Goal: Task Accomplishment & Management: Complete application form

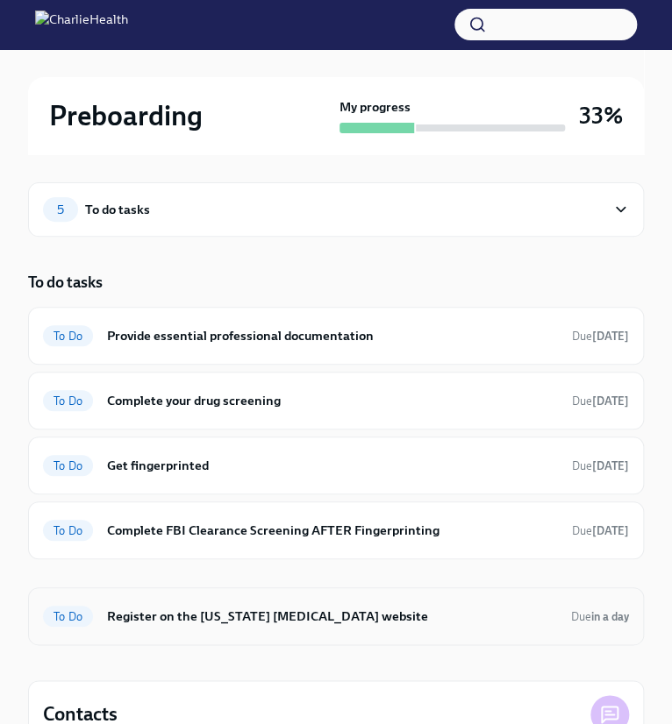
click at [260, 611] on h6 "Register on the [US_STATE] [MEDICAL_DATA] website" at bounding box center [332, 616] width 450 height 19
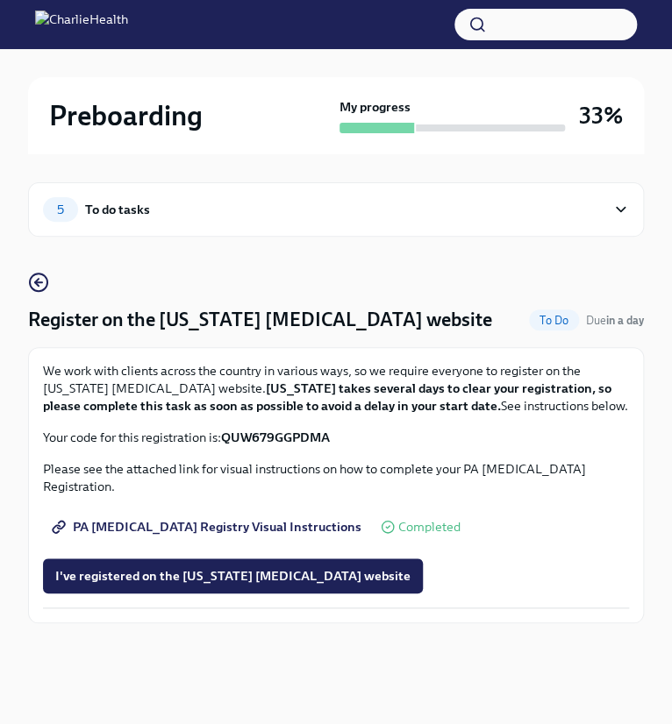
click at [296, 438] on strong "QUW679GGPDMA" at bounding box center [275, 438] width 109 height 16
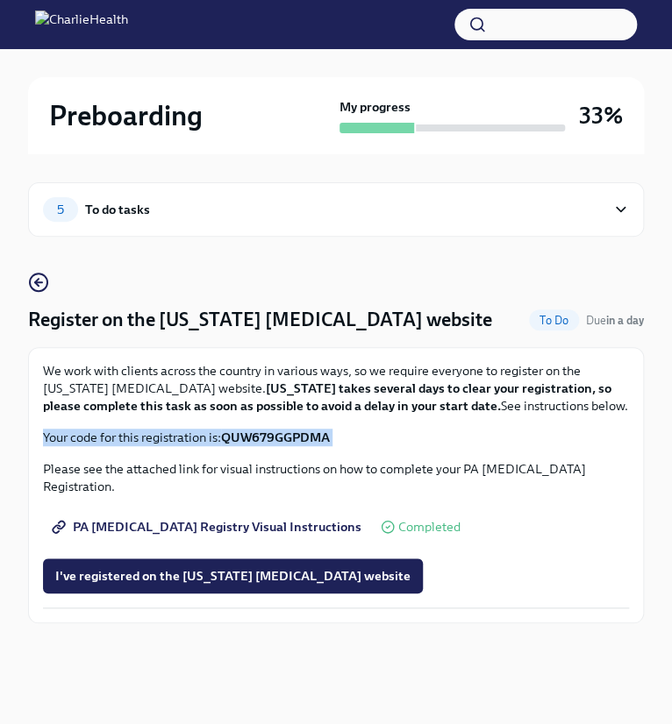
click at [296, 438] on strong "QUW679GGPDMA" at bounding box center [275, 438] width 109 height 16
click at [306, 438] on strong "QUW679GGPDMA" at bounding box center [275, 438] width 109 height 16
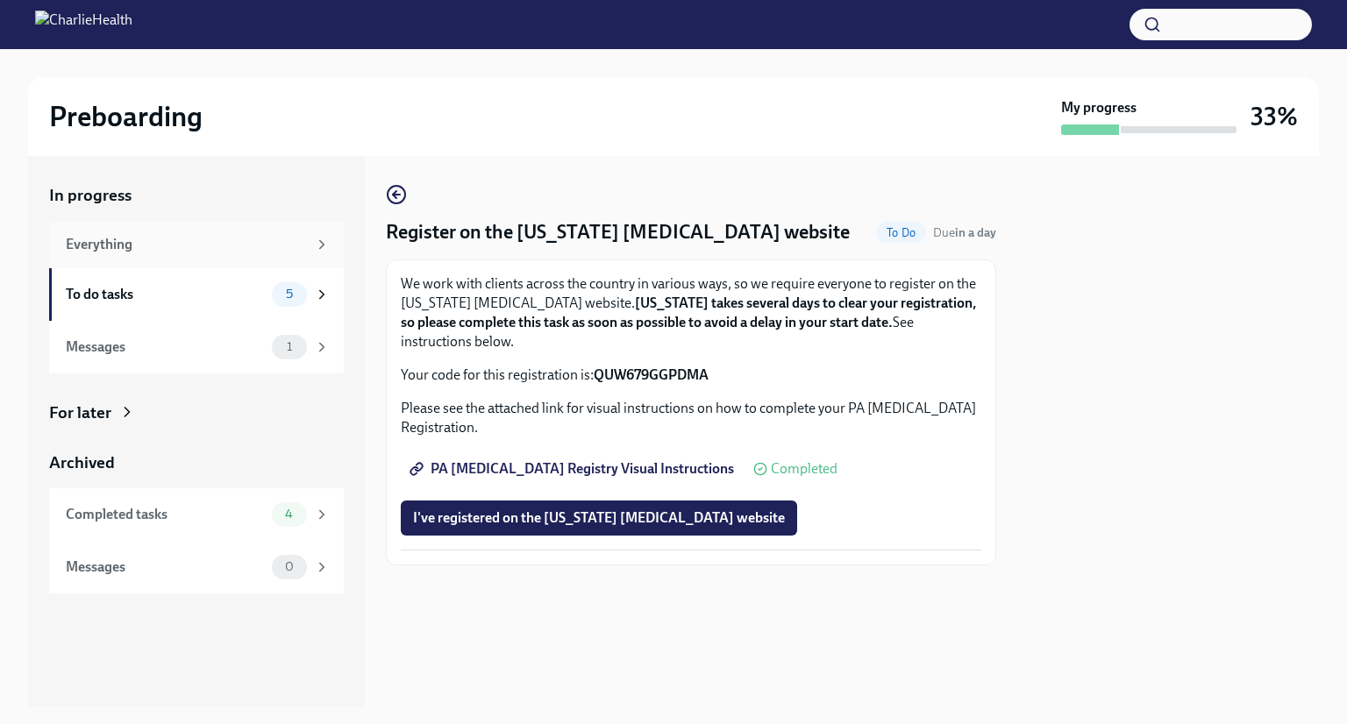
click at [299, 241] on div "Everything" at bounding box center [186, 244] width 241 height 19
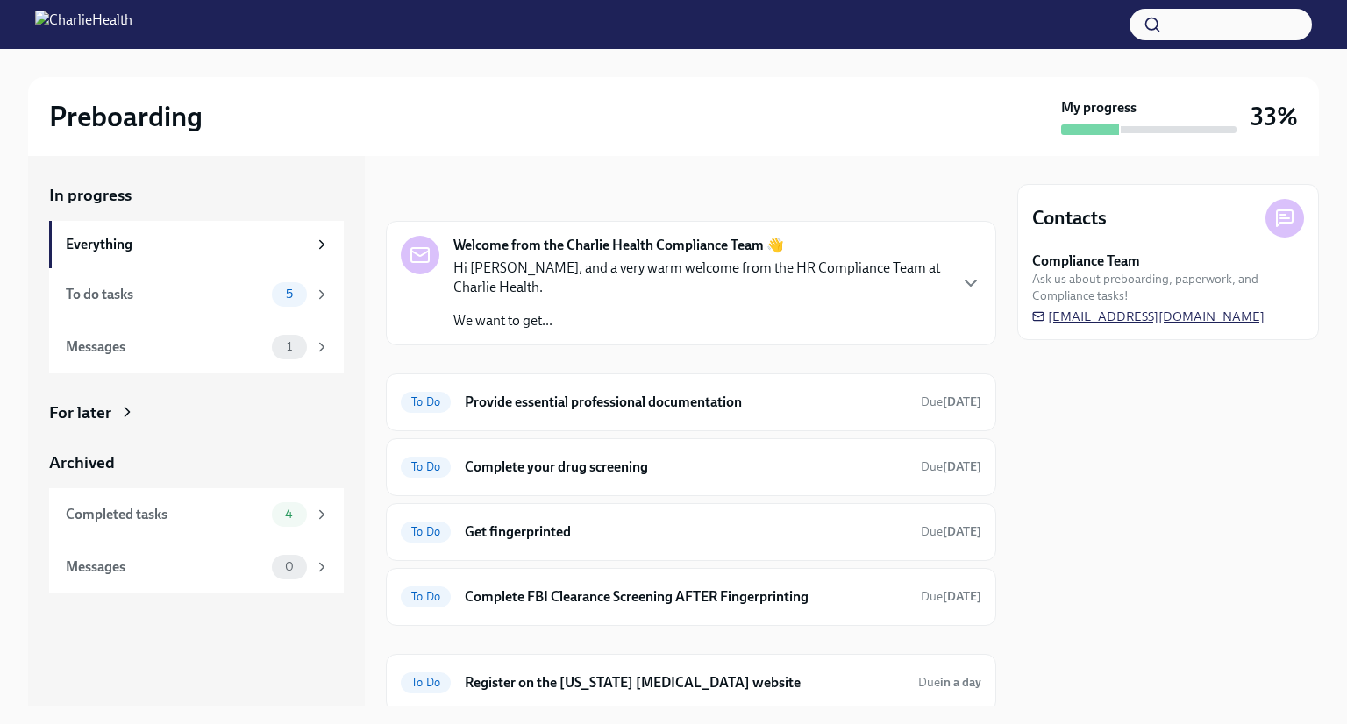
click at [671, 311] on span "[EMAIL_ADDRESS][DOMAIN_NAME]" at bounding box center [1148, 317] width 232 height 18
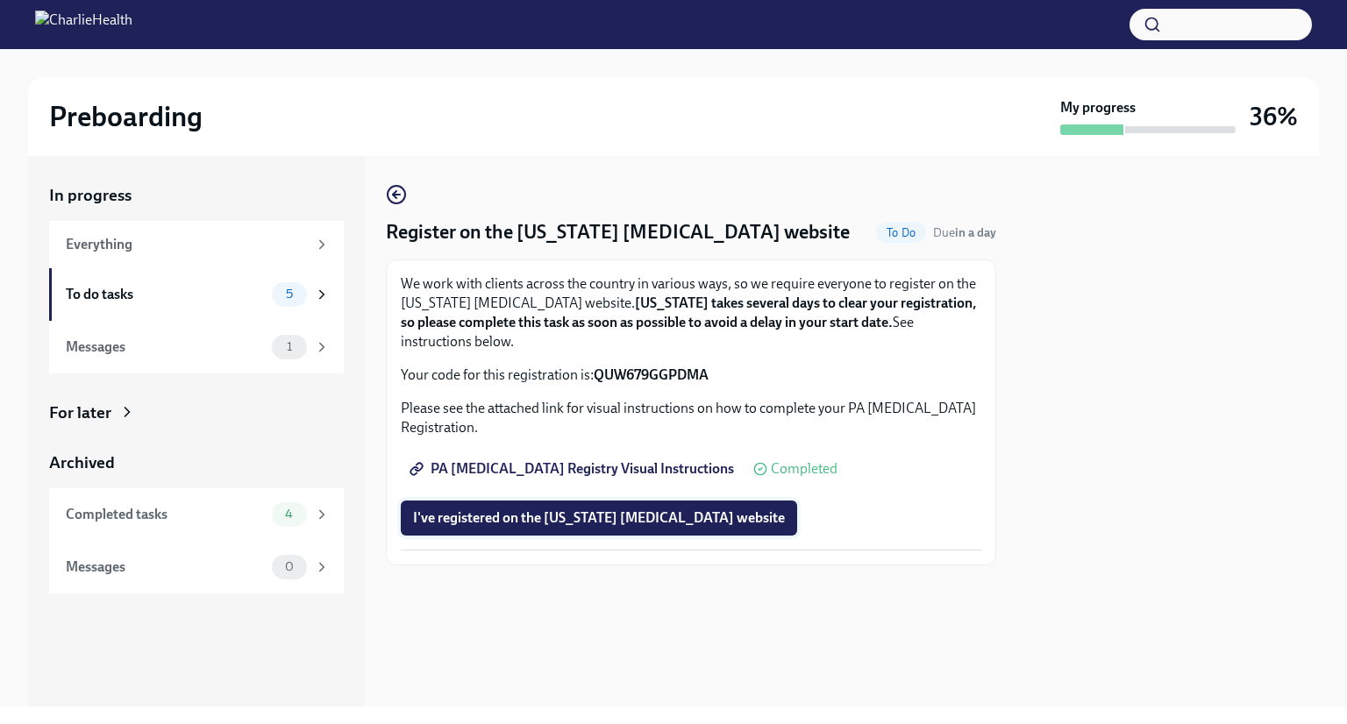
click at [582, 514] on span "I've registered on the [US_STATE] [MEDICAL_DATA] website" at bounding box center [599, 519] width 372 height 18
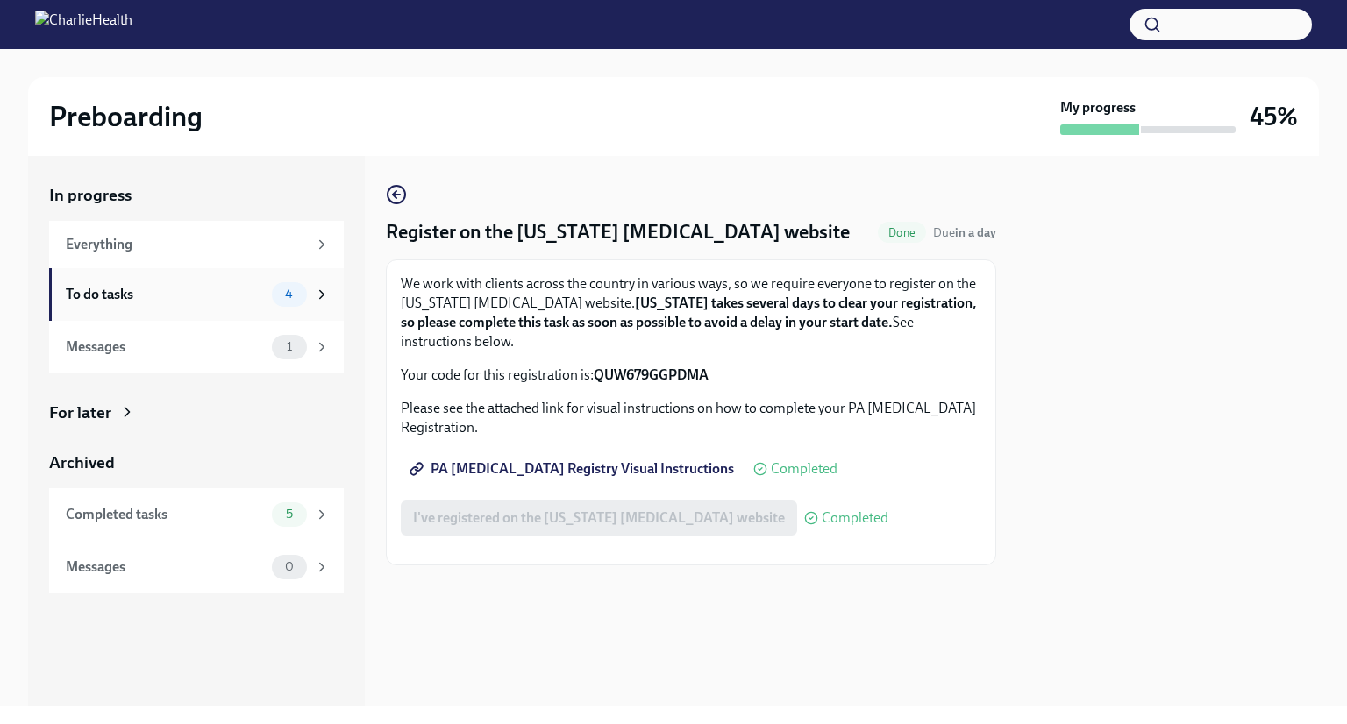
click at [196, 297] on div "To do tasks" at bounding box center [165, 294] width 199 height 19
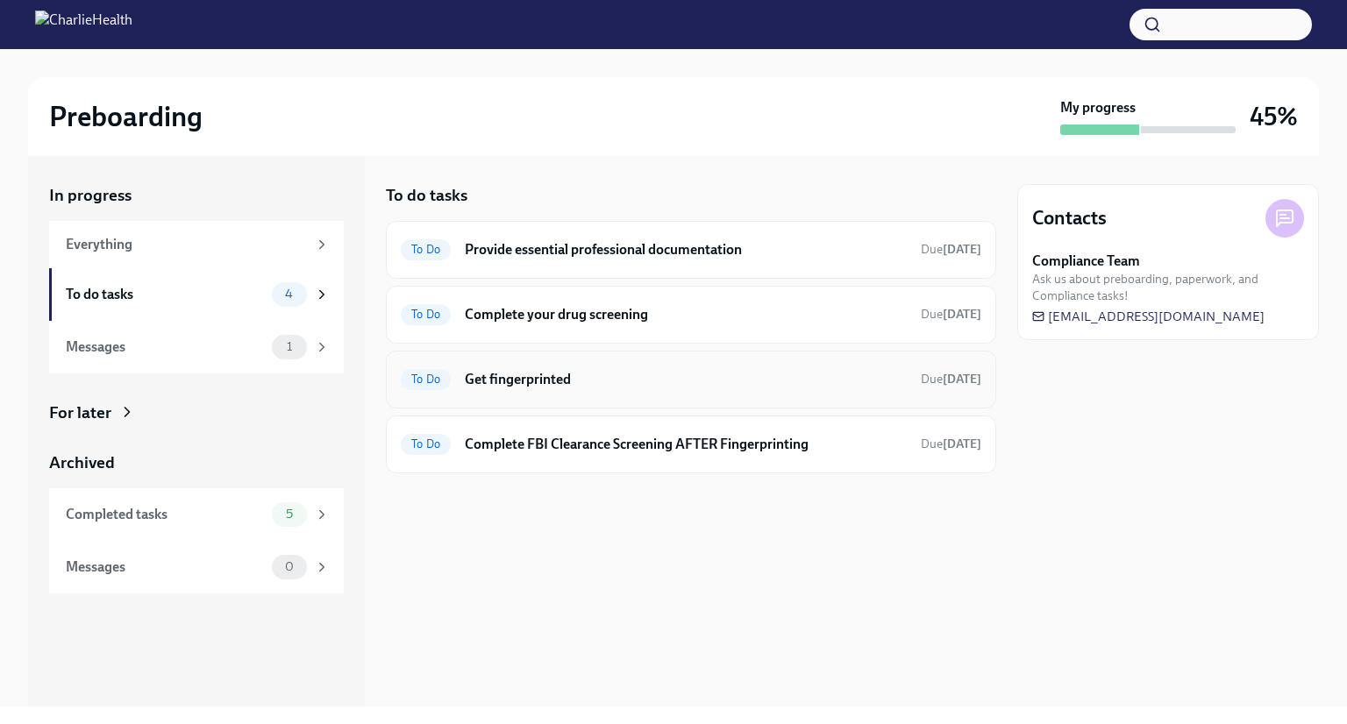
click at [570, 391] on div "To Do Get fingerprinted Due [DATE]" at bounding box center [691, 380] width 581 height 28
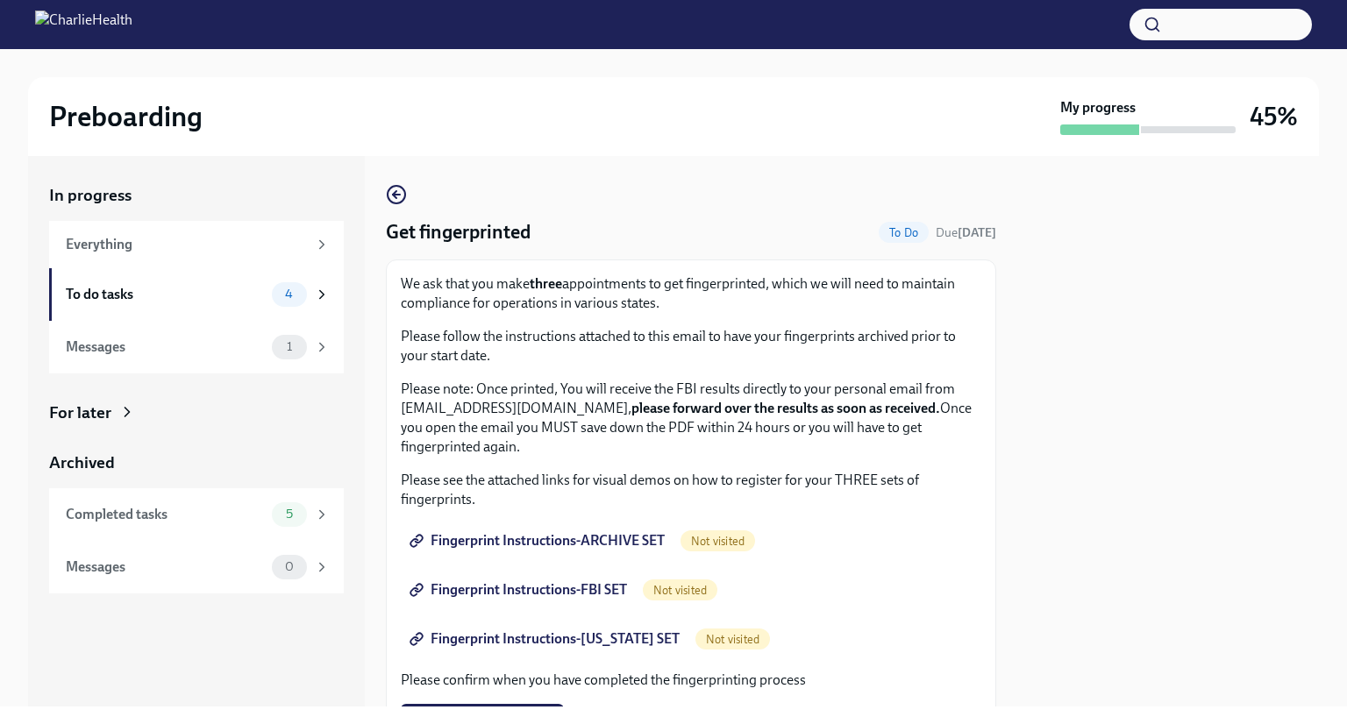
click at [621, 542] on span "Fingerprint Instructions-ARCHIVE SET" at bounding box center [539, 541] width 252 height 18
click at [580, 588] on span "Fingerprint Instructions-FBI SET" at bounding box center [520, 590] width 214 height 18
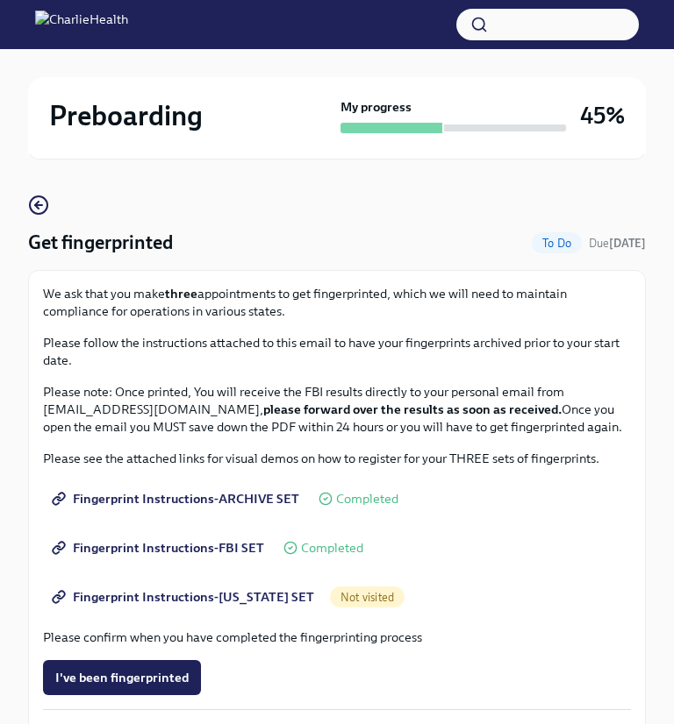
scroll to position [98, 0]
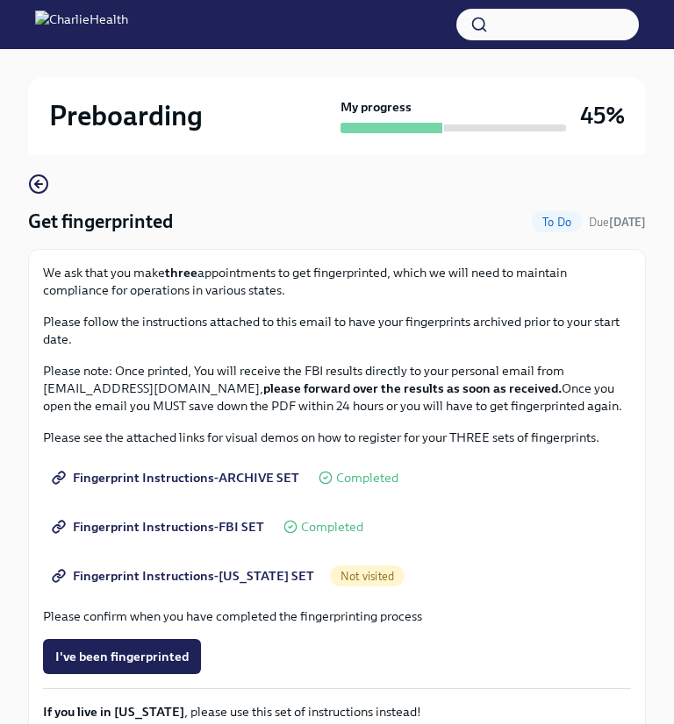
click at [210, 523] on span "Fingerprint Instructions-FBI SET" at bounding box center [159, 527] width 209 height 18
click at [191, 578] on span "Fingerprint Instructions-[US_STATE] SET" at bounding box center [184, 576] width 259 height 18
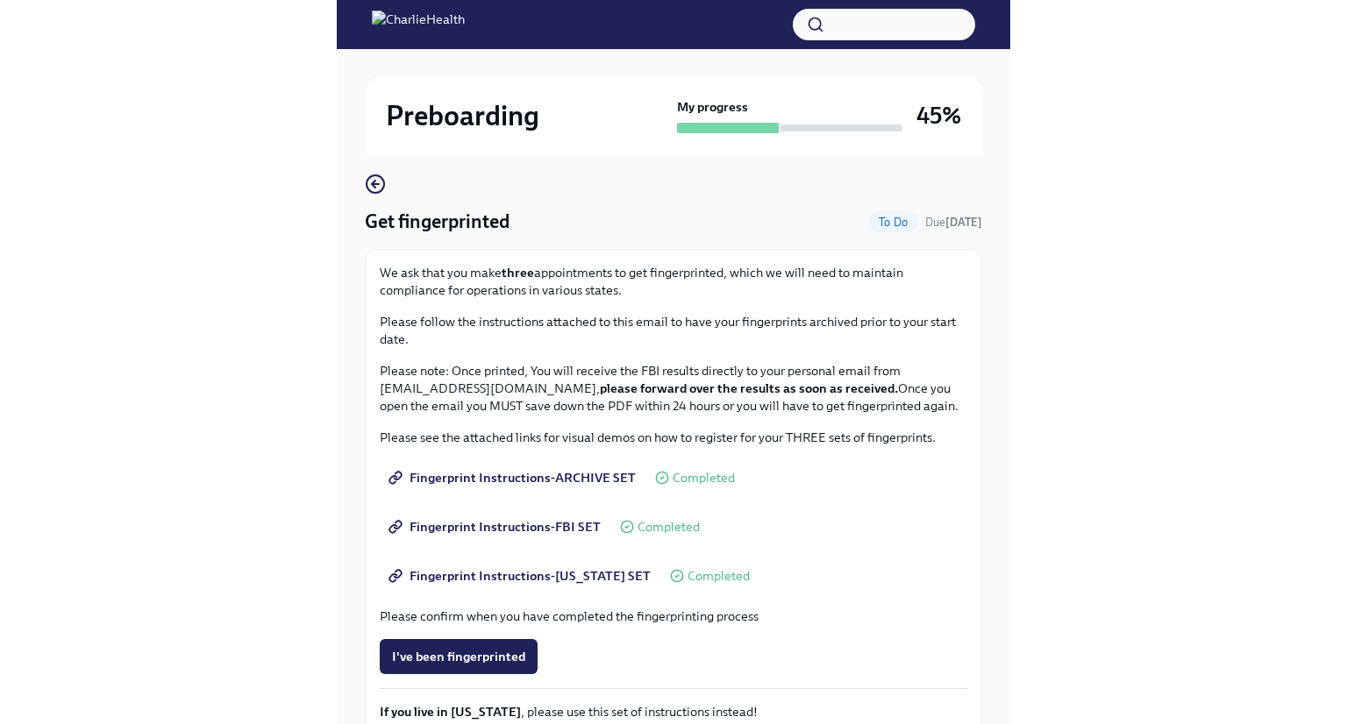
scroll to position [0, 0]
